Goal: Transaction & Acquisition: Download file/media

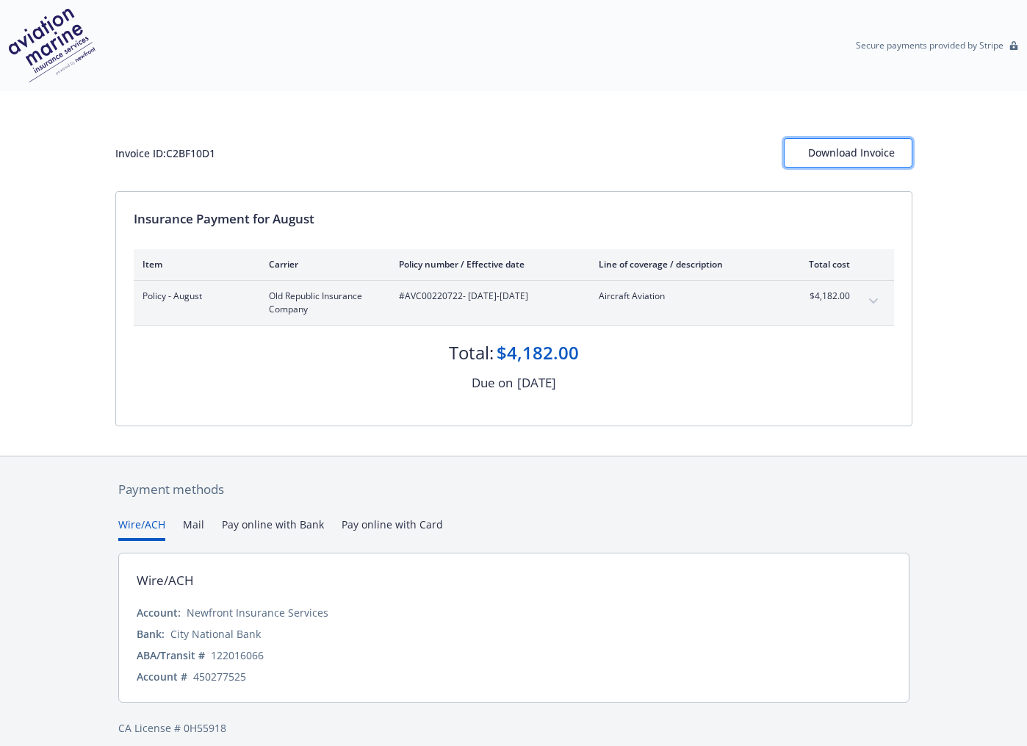
click at [869, 153] on div "Download Invoice" at bounding box center [848, 153] width 80 height 28
